Goal: Check status: Check status

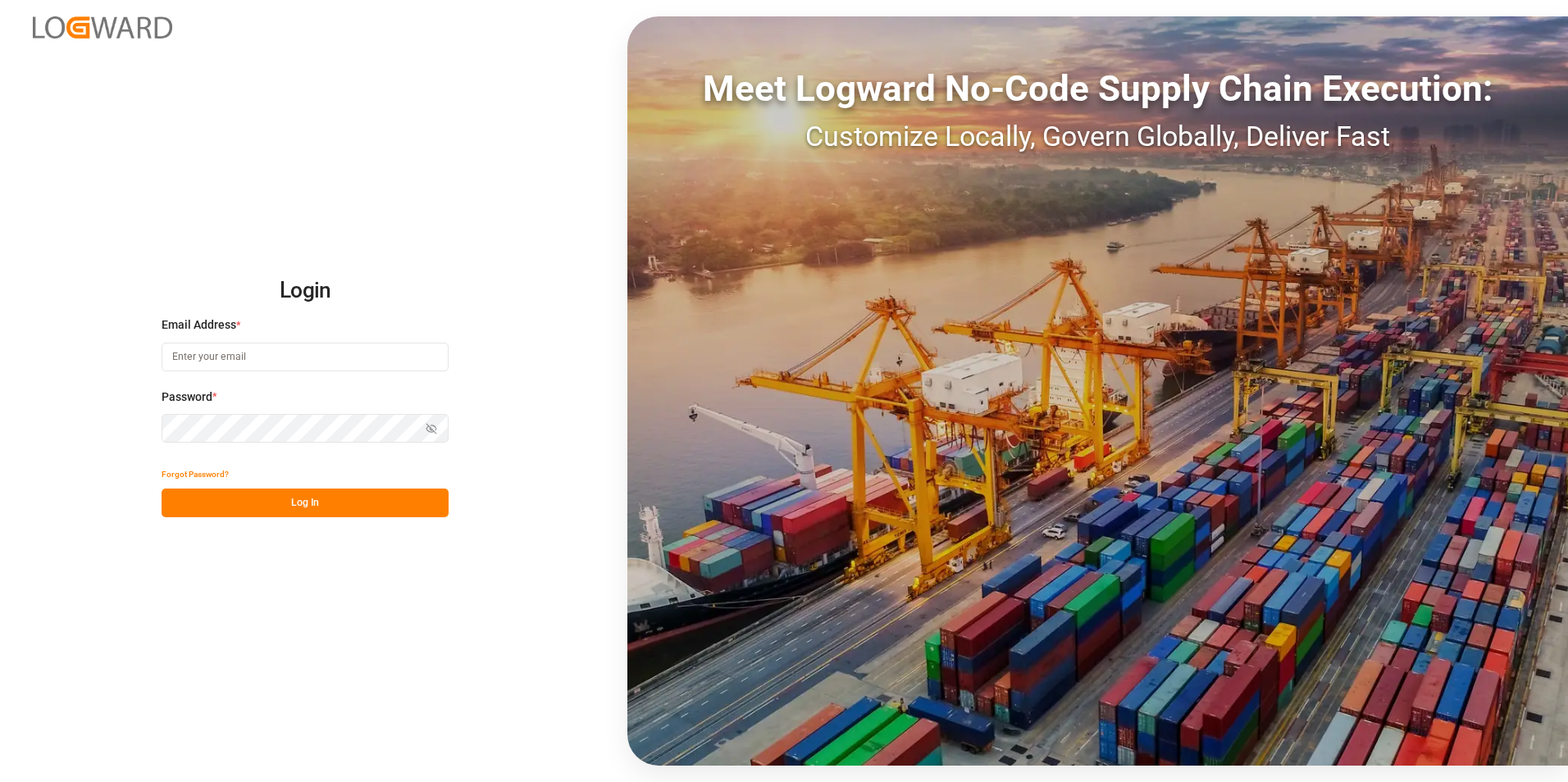
type input "[PERSON_NAME][EMAIL_ADDRESS][PERSON_NAME][DOMAIN_NAME]"
click at [315, 507] on button "Log In" at bounding box center [305, 503] width 287 height 29
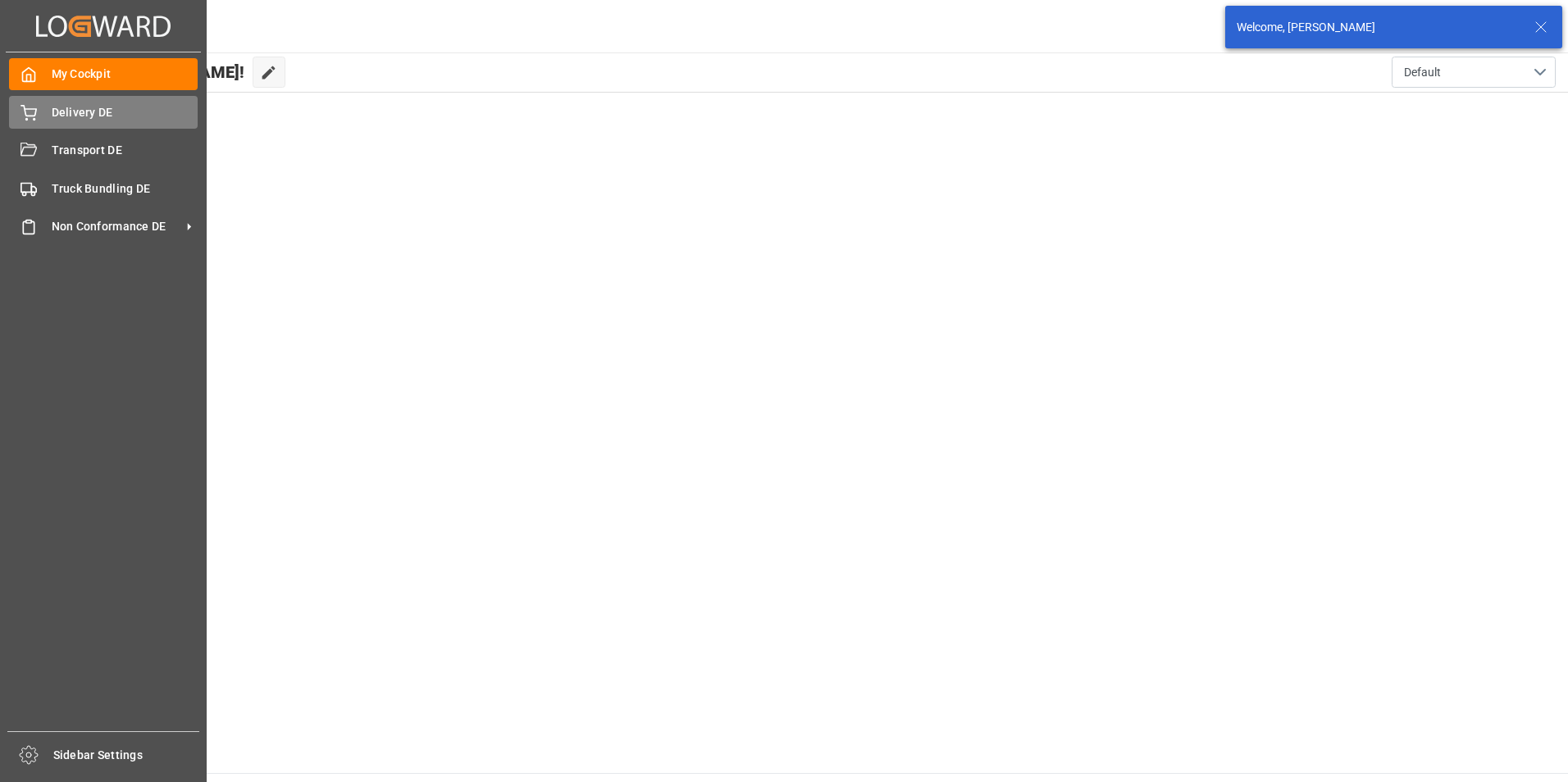
click at [26, 116] on icon at bounding box center [28, 113] width 16 height 16
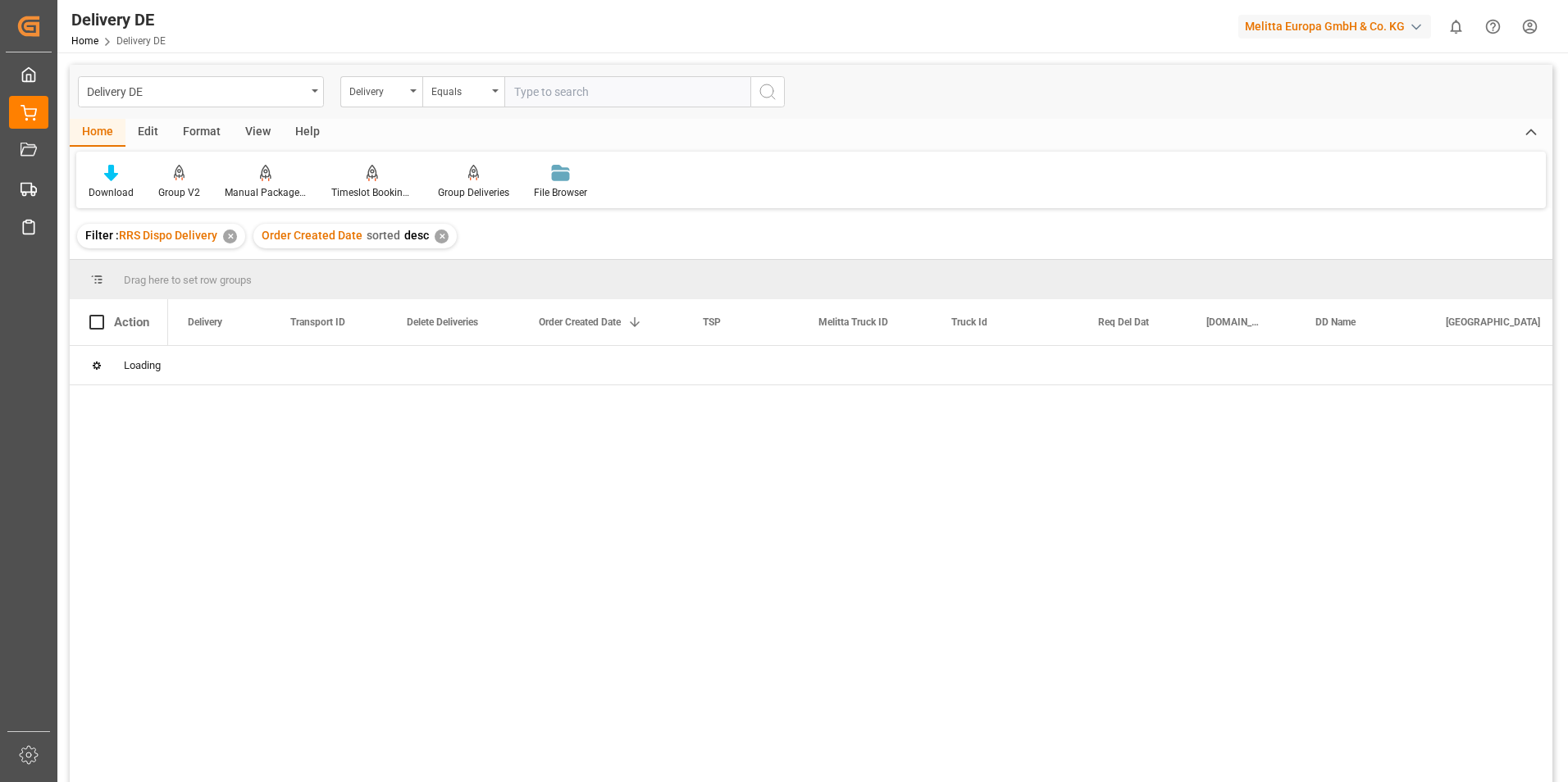
click at [569, 92] on input "text" at bounding box center [627, 91] width 246 height 32
type input "92566300"
click at [774, 89] on icon "search button" at bounding box center [767, 91] width 20 height 20
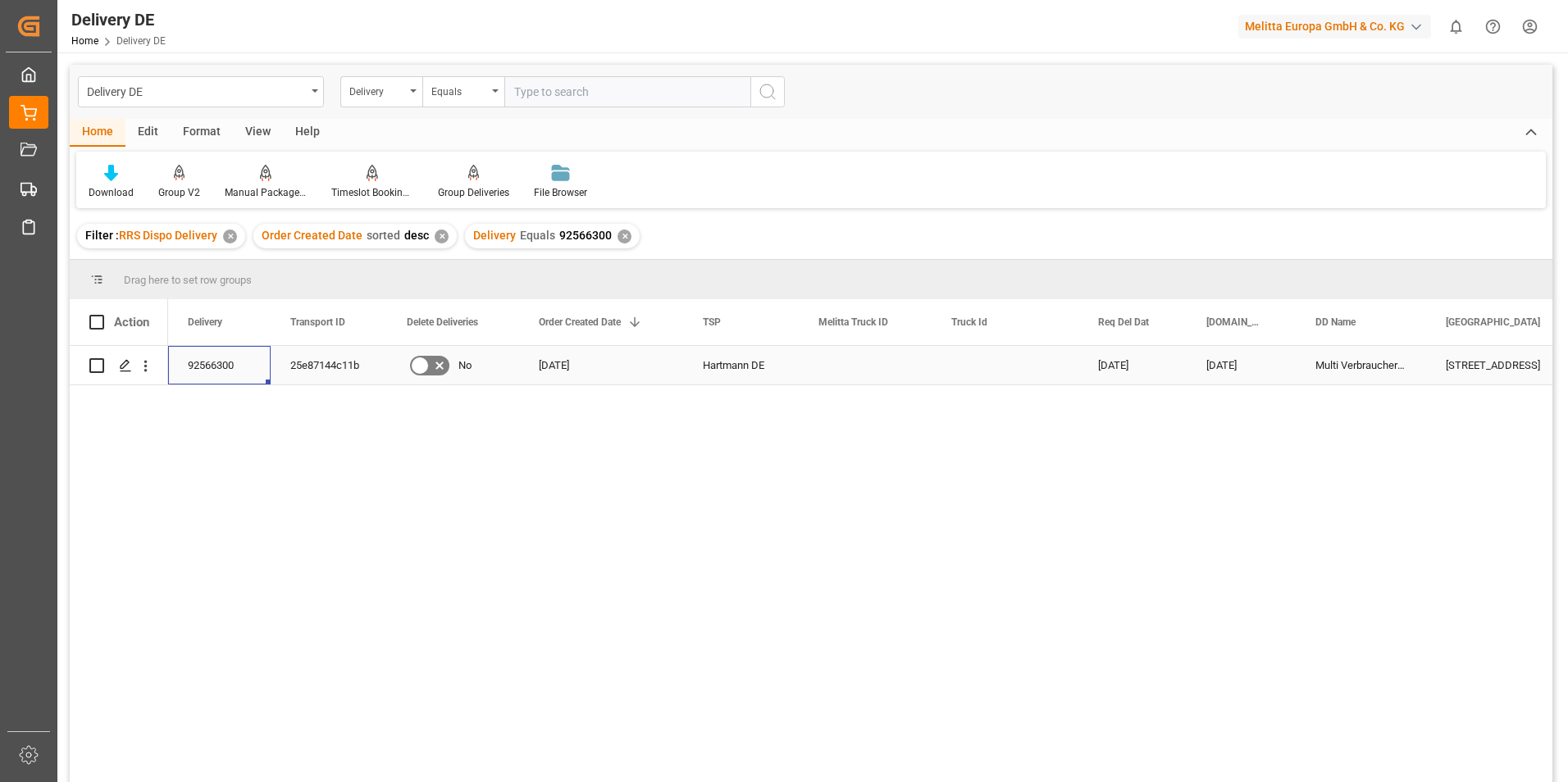
click at [214, 365] on div "92566300" at bounding box center [219, 365] width 102 height 38
click at [317, 369] on div "25e87144c11b" at bounding box center [328, 365] width 116 height 38
